Goal: Check status: Check status

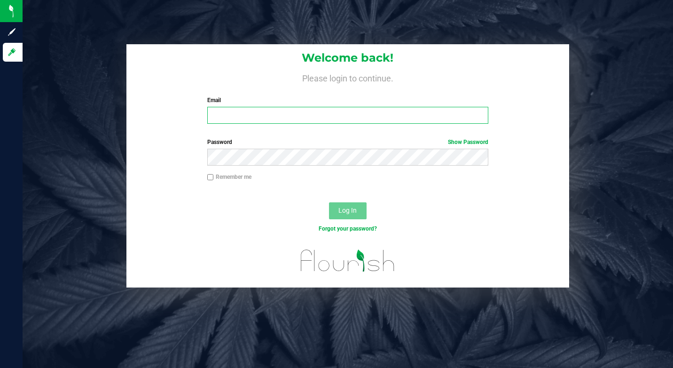
type input "[EMAIL_ADDRESS][DOMAIN_NAME]"
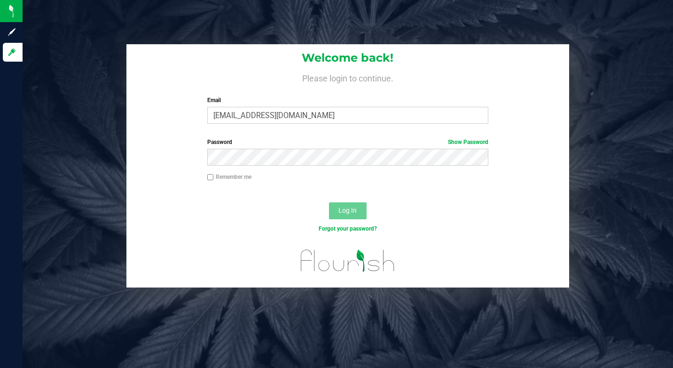
click at [576, 135] on div "Welcome back! Please login to continue. Email [EMAIL_ADDRESS][DOMAIN_NAME] Requ…" at bounding box center [348, 165] width 665 height 243
click at [216, 182] on div "Remember me" at bounding box center [347, 178] width 295 height 11
click at [207, 171] on div "Password Show Password" at bounding box center [347, 155] width 443 height 35
click at [209, 176] on input "Remember me" at bounding box center [210, 177] width 7 height 7
checkbox input "true"
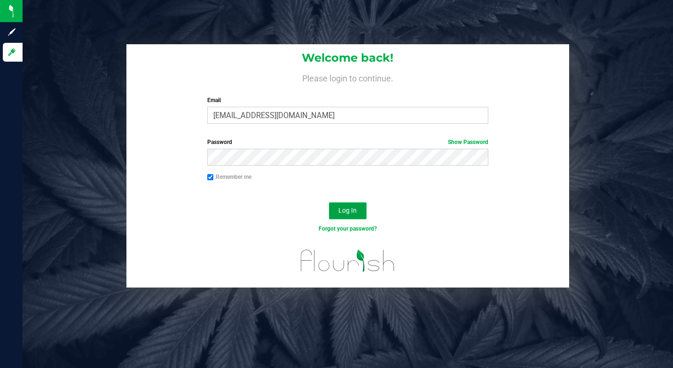
drag, startPoint x: 344, startPoint y: 211, endPoint x: 335, endPoint y: 206, distance: 9.9
click at [343, 211] on span "Log In" at bounding box center [347, 210] width 18 height 8
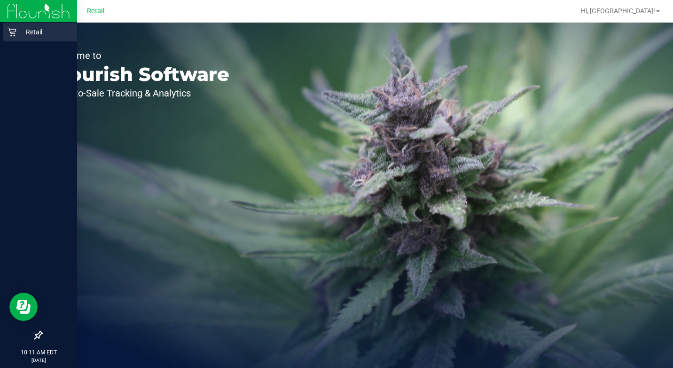
click at [2, 26] on link "Retail" at bounding box center [38, 33] width 77 height 20
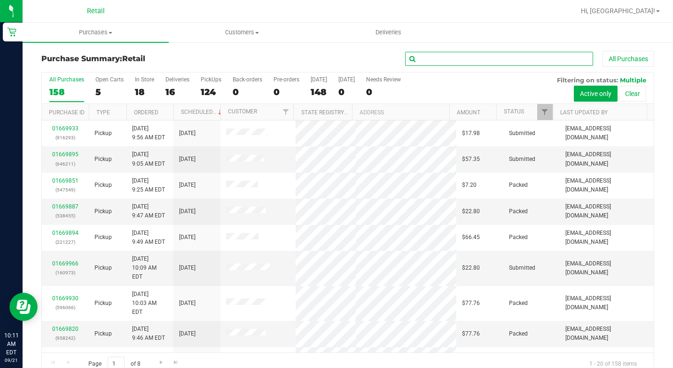
click at [408, 53] on input "text" at bounding box center [499, 59] width 188 height 14
type input "[PERSON_NAME]"
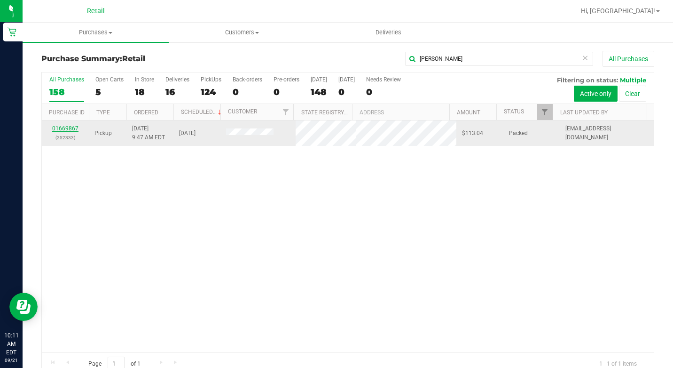
click at [67, 127] on link "01669867" at bounding box center [65, 128] width 26 height 7
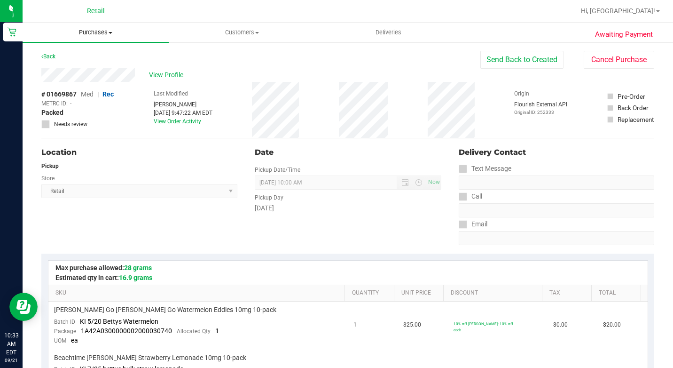
click at [110, 32] on span at bounding box center [111, 33] width 4 height 2
click at [90, 54] on span "Summary of purchases" at bounding box center [71, 57] width 96 height 8
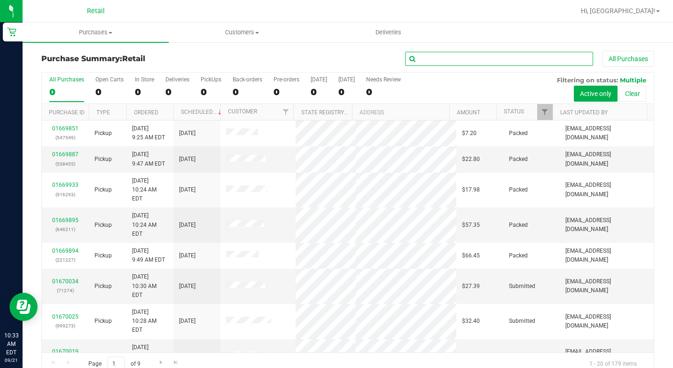
click at [453, 56] on input "text" at bounding box center [499, 59] width 188 height 14
type input "[PERSON_NAME]"
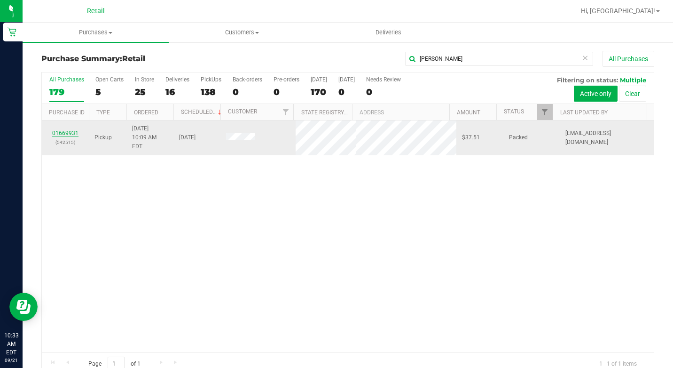
click at [57, 130] on link "01669931" at bounding box center [65, 133] width 26 height 7
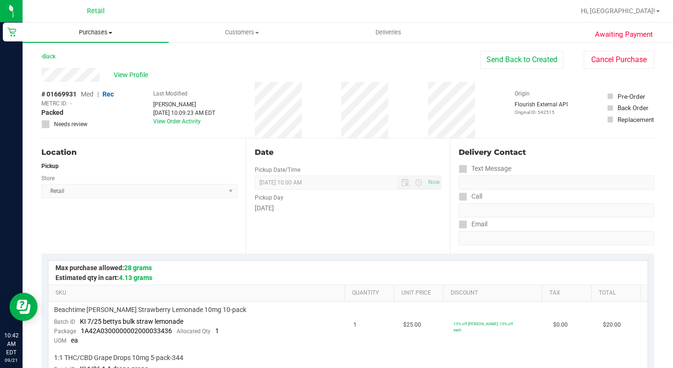
click at [138, 35] on span "Purchases" at bounding box center [96, 32] width 146 height 8
click at [123, 60] on li "Summary of purchases" at bounding box center [96, 56] width 146 height 11
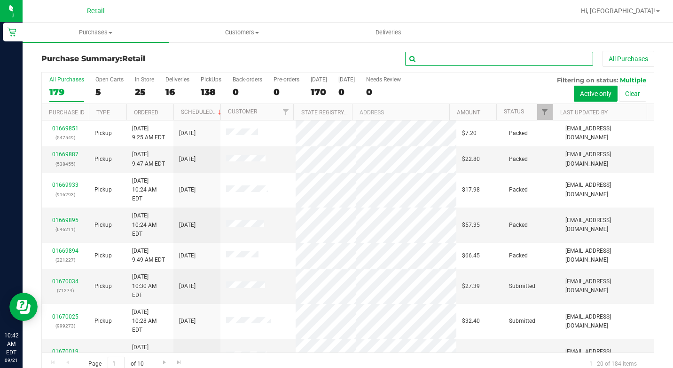
click at [514, 65] on input "text" at bounding box center [499, 59] width 188 height 14
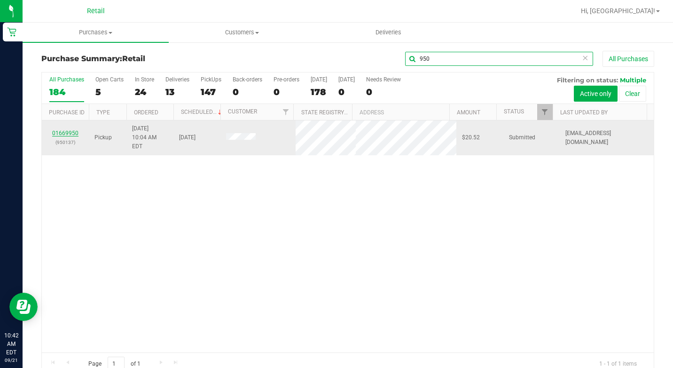
type input "950"
click at [68, 131] on link "01669950" at bounding box center [65, 133] width 26 height 7
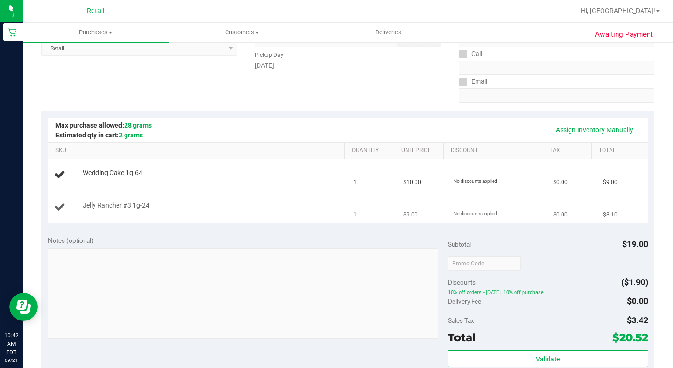
scroll to position [235, 0]
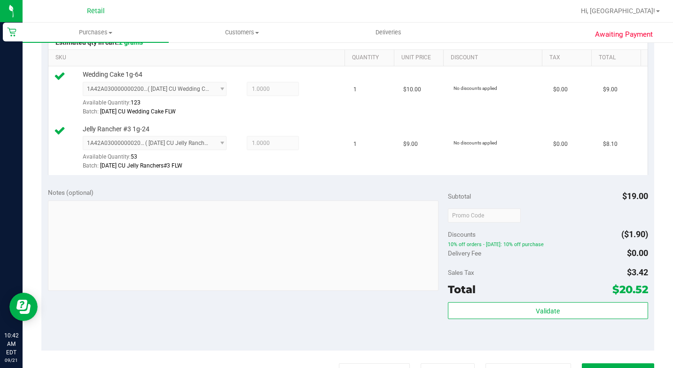
drag, startPoint x: 641, startPoint y: 143, endPoint x: 590, endPoint y: 215, distance: 87.6
click at [590, 215] on div "Awaiting Payment Back Edit Purchase Cancel Purchase View Profile # 01669950 Med…" at bounding box center [348, 200] width 651 height 789
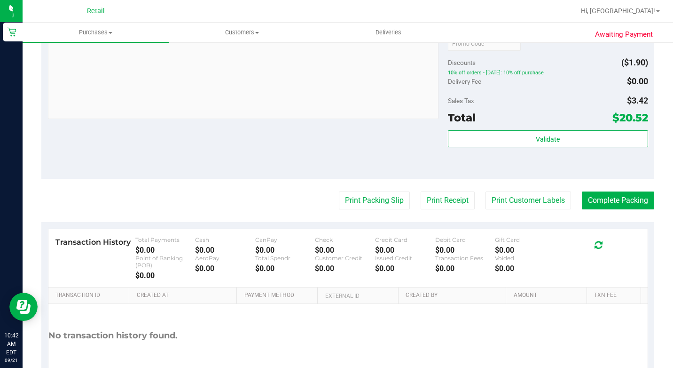
scroll to position [423, 0]
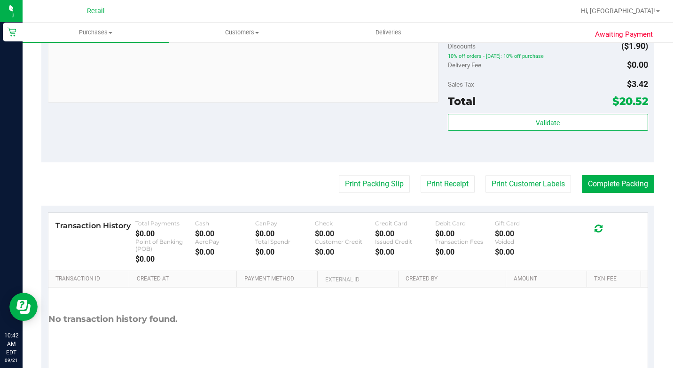
click at [614, 221] on purchase-details "Back Edit Purchase Cancel Purchase View Profile # 01669950 Med | Rec METRC ID: …" at bounding box center [347, 8] width 613 height 761
click at [618, 193] on button "Complete Packing" at bounding box center [618, 184] width 72 height 18
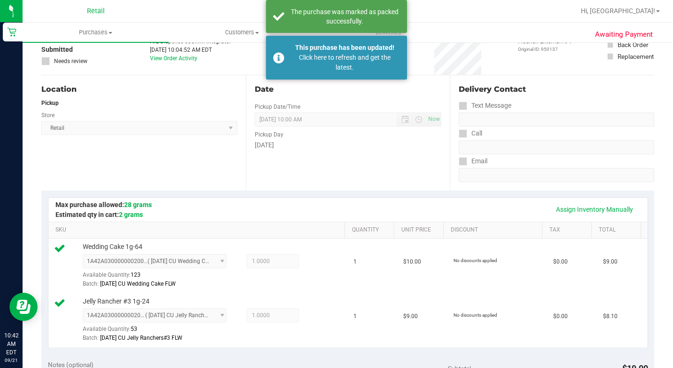
scroll to position [0, 0]
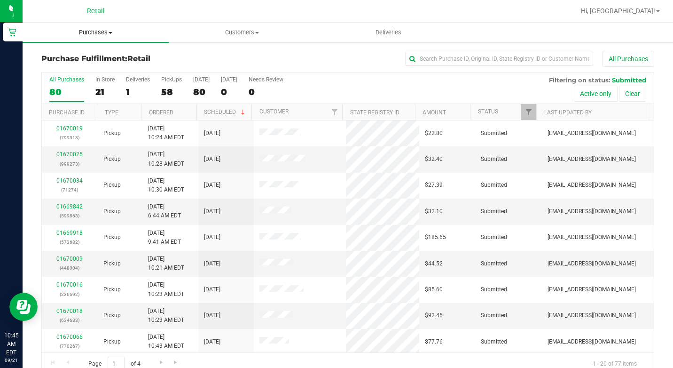
click at [118, 32] on span "Purchases" at bounding box center [96, 32] width 146 height 8
click at [106, 73] on li "Fulfillment" at bounding box center [96, 68] width 146 height 11
click at [117, 32] on span "Purchases" at bounding box center [96, 32] width 146 height 8
click at [107, 38] on uib-tab-heading "Purchases Summary of purchases Fulfillment All purchases" at bounding box center [96, 33] width 146 height 20
click at [107, 33] on span "Purchases" at bounding box center [96, 32] width 146 height 8
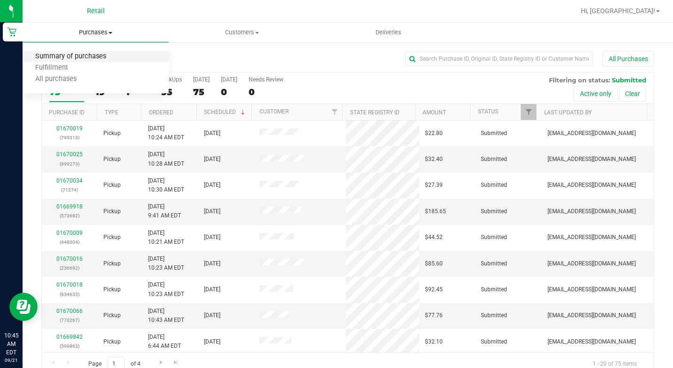
click at [106, 55] on span "Summary of purchases" at bounding box center [71, 57] width 96 height 8
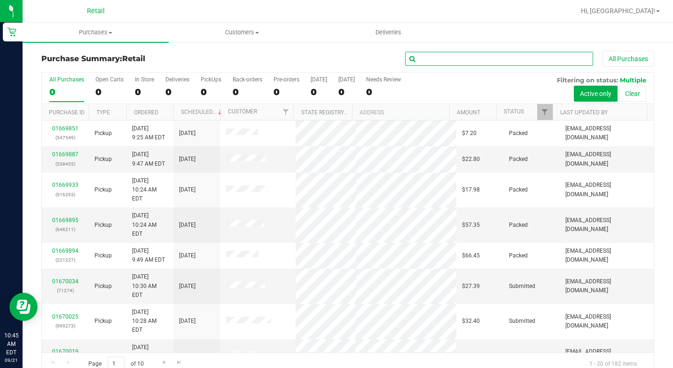
click at [428, 56] on input "text" at bounding box center [499, 59] width 188 height 14
type input "heon"
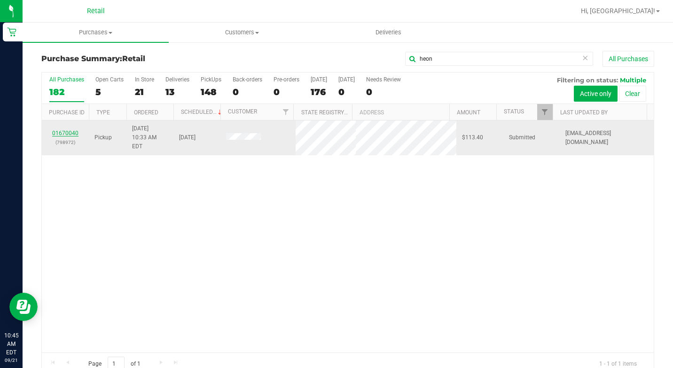
click at [71, 131] on link "01670040" at bounding box center [65, 133] width 26 height 7
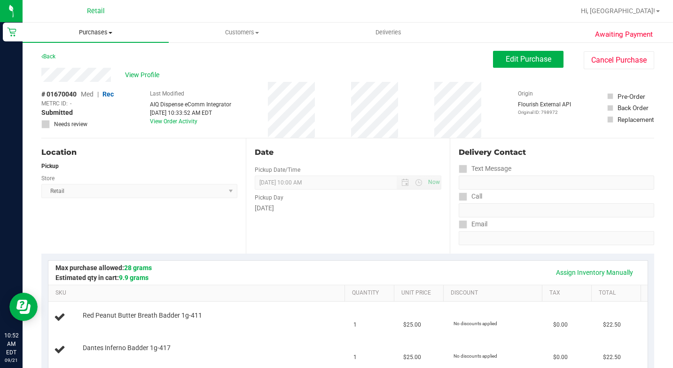
click at [111, 30] on span "Purchases" at bounding box center [96, 32] width 146 height 8
click at [102, 51] on li "Summary of purchases" at bounding box center [96, 56] width 146 height 11
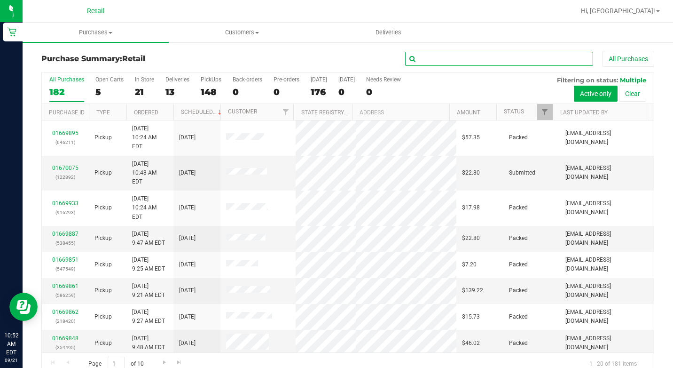
click at [478, 57] on input "text" at bounding box center [499, 59] width 188 height 14
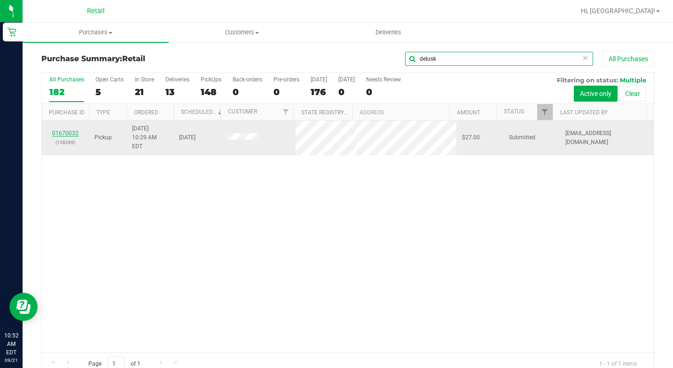
type input "delusk"
click at [72, 130] on link "01670032" at bounding box center [65, 133] width 26 height 7
